Goal: Information Seeking & Learning: Learn about a topic

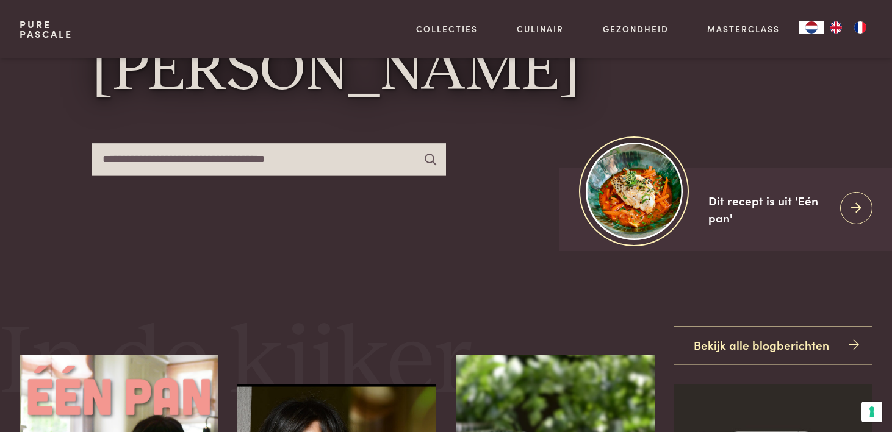
scroll to position [156, 0]
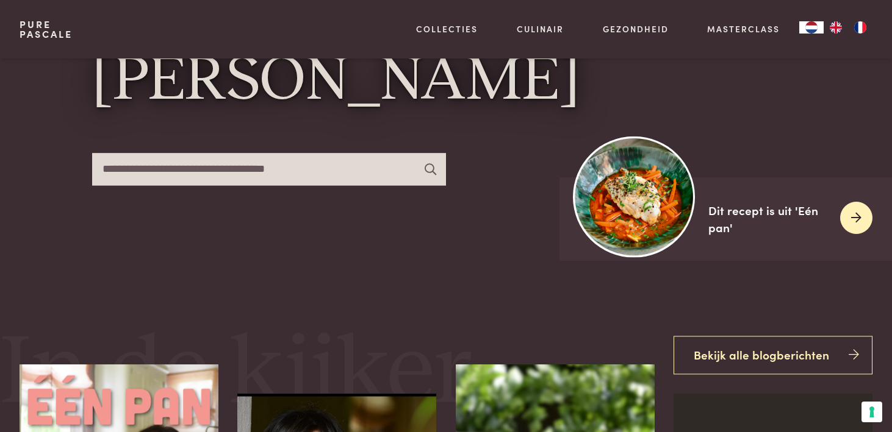
click at [647, 185] on img at bounding box center [633, 196] width 121 height 121
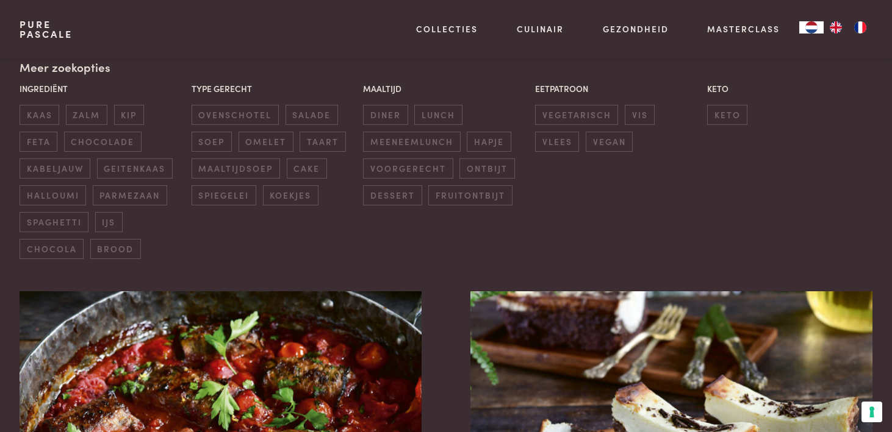
scroll to position [303, 0]
click at [259, 387] on img at bounding box center [221, 414] width 402 height 244
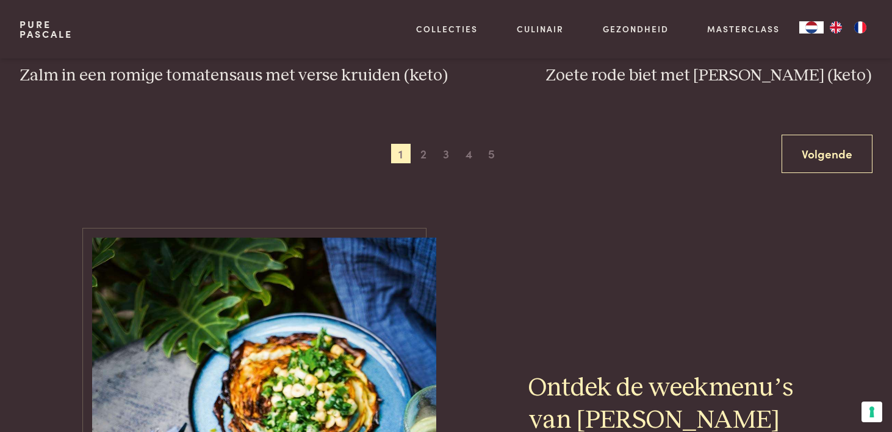
scroll to position [2480, 0]
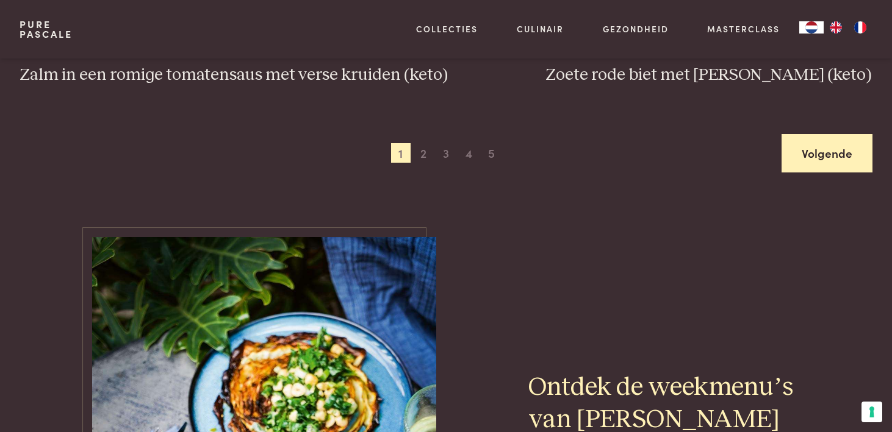
click at [811, 164] on link "Volgende" at bounding box center [826, 153] width 91 height 38
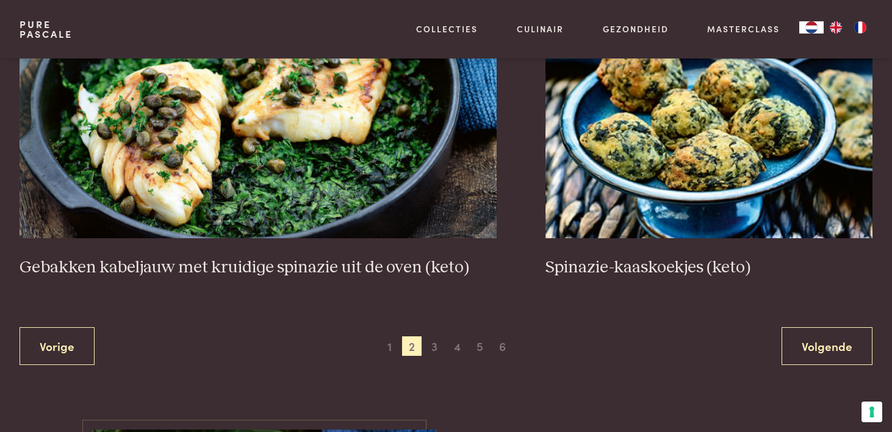
scroll to position [2310, 0]
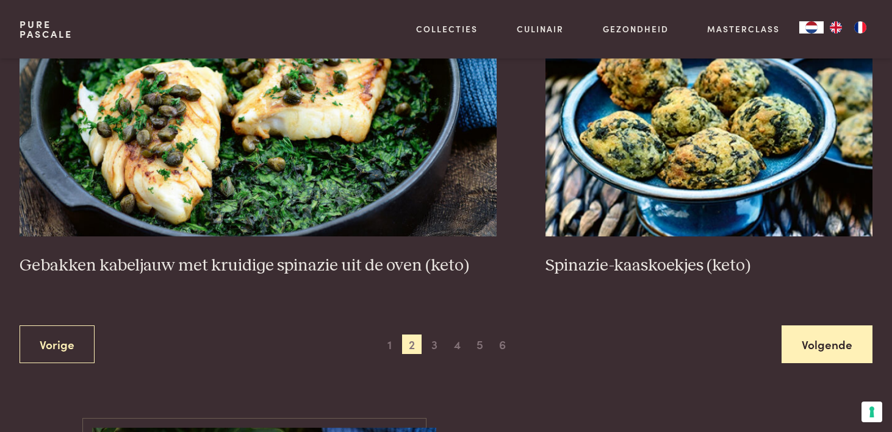
click at [811, 326] on link "Volgende" at bounding box center [826, 345] width 91 height 38
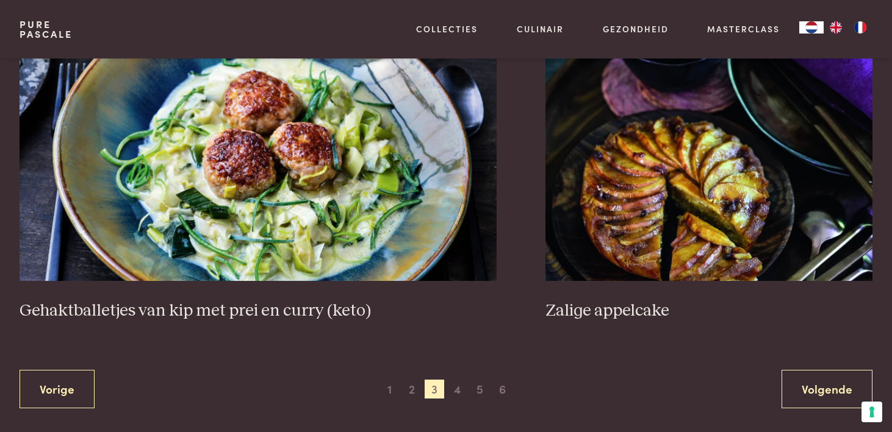
scroll to position [2288, 0]
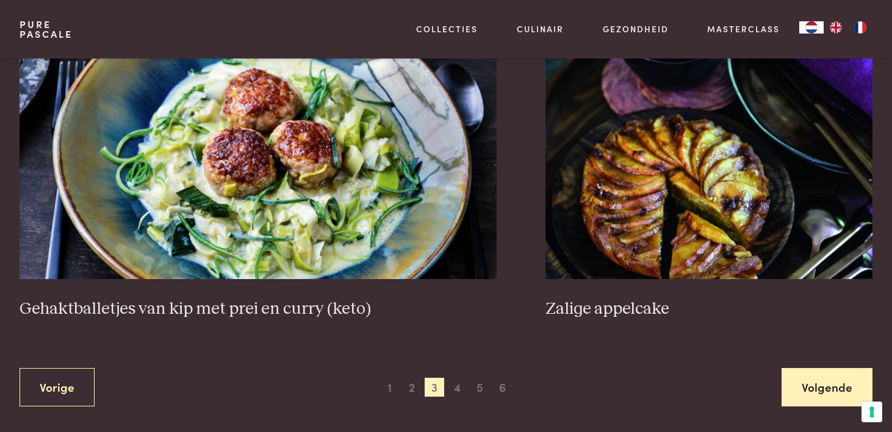
click at [799, 383] on link "Volgende" at bounding box center [826, 387] width 91 height 38
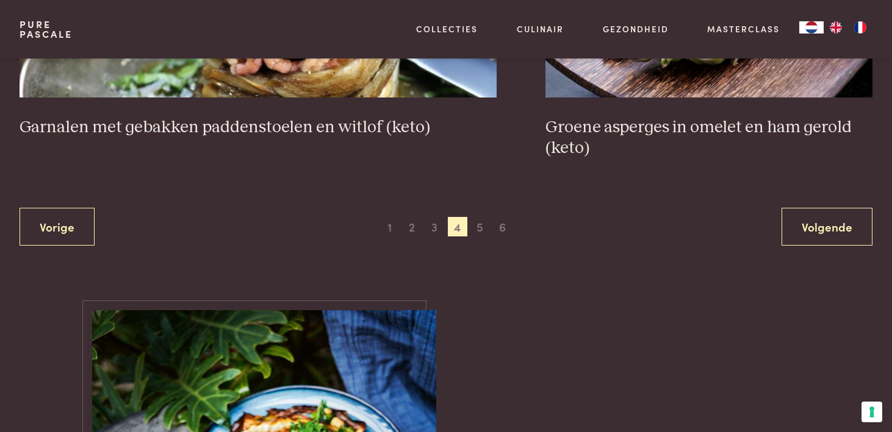
scroll to position [2430, 0]
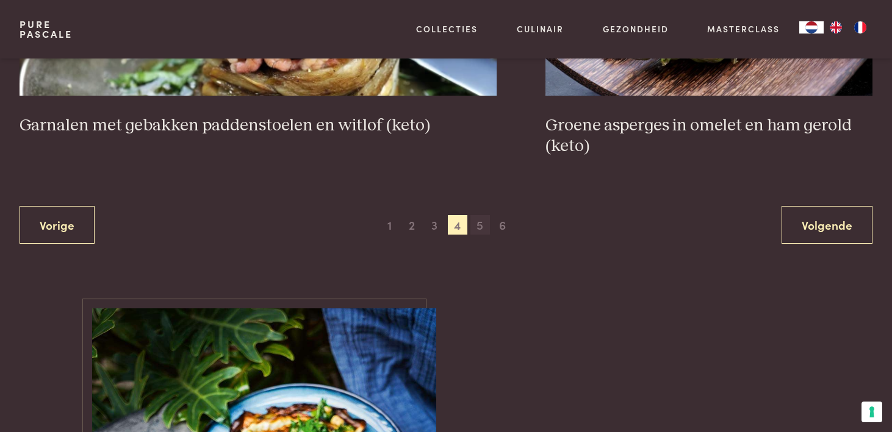
click at [476, 229] on span "5" at bounding box center [480, 225] width 20 height 20
